Goal: Navigation & Orientation: Go to known website

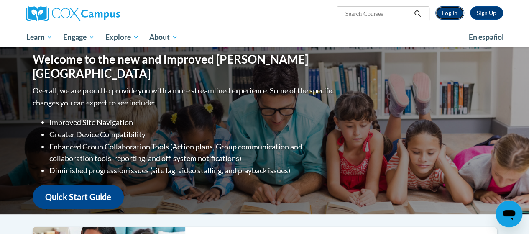
click at [448, 15] on link "Log In" at bounding box center [450, 12] width 29 height 13
